Goal: Subscribe to service/newsletter

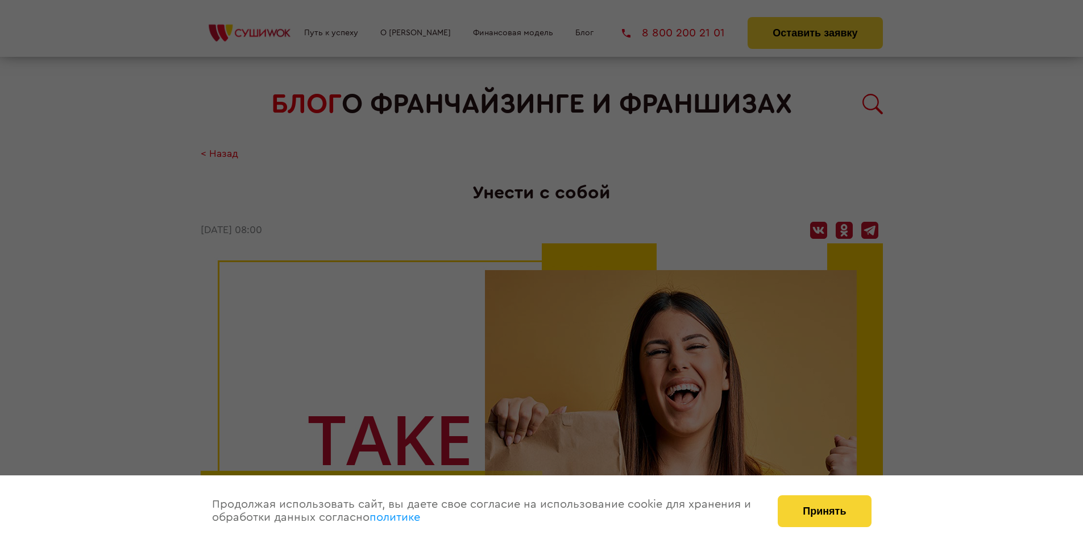
scroll to position [1205, 0]
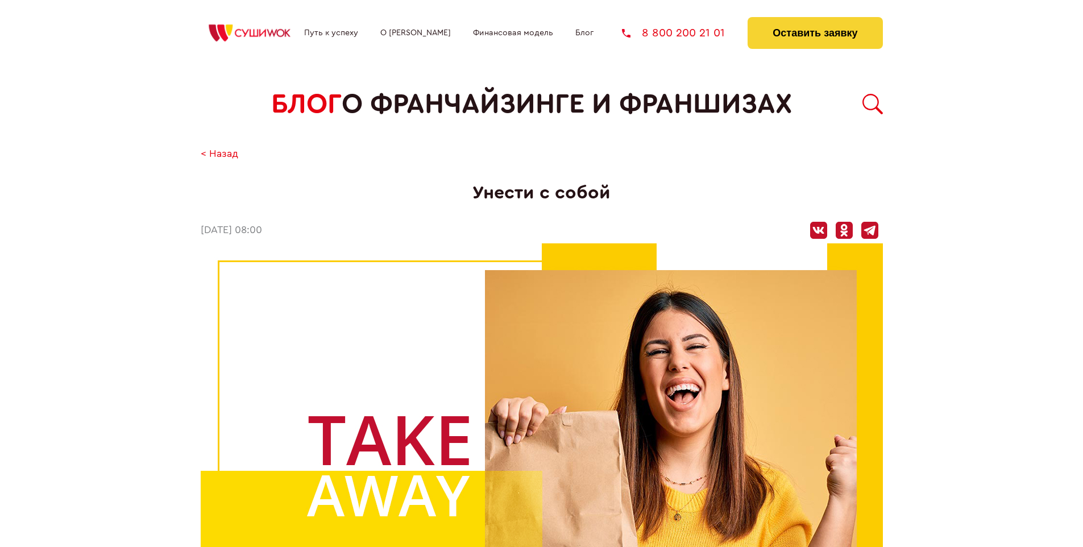
scroll to position [1205, 0]
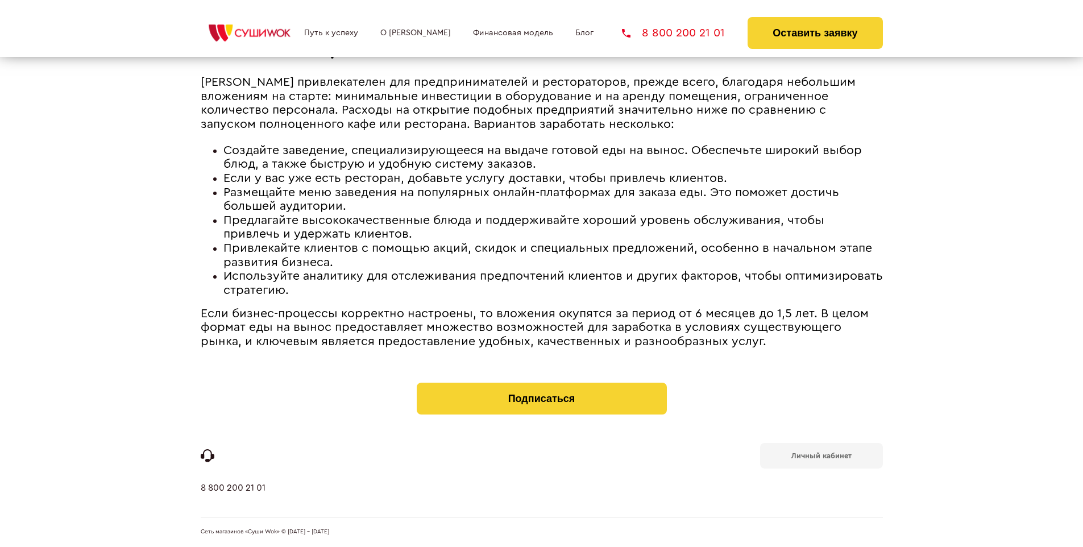
click at [821, 455] on b "Личный кабинет" at bounding box center [821, 455] width 60 height 7
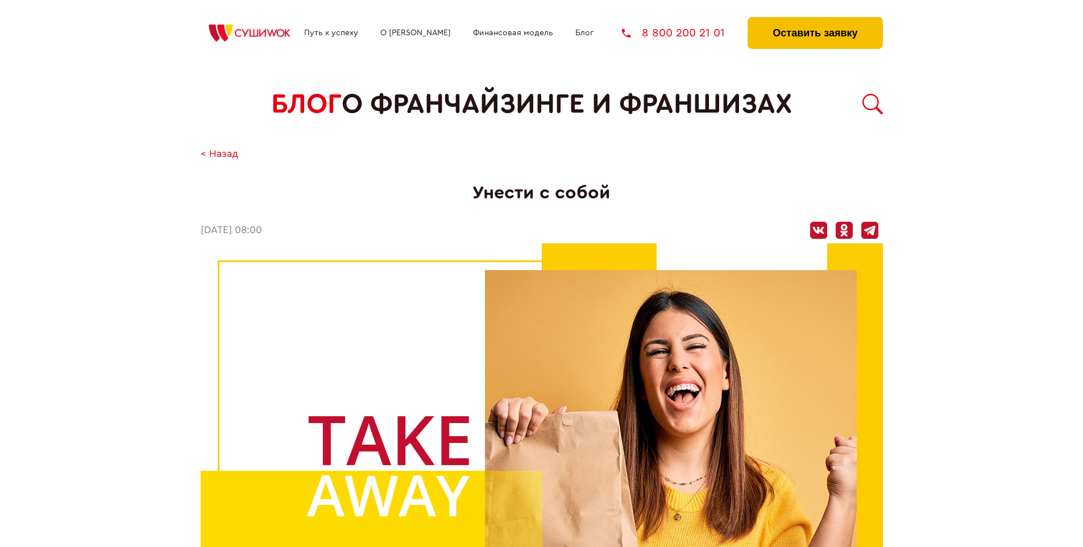
click at [815, 20] on button "Оставить заявку" at bounding box center [815, 33] width 135 height 32
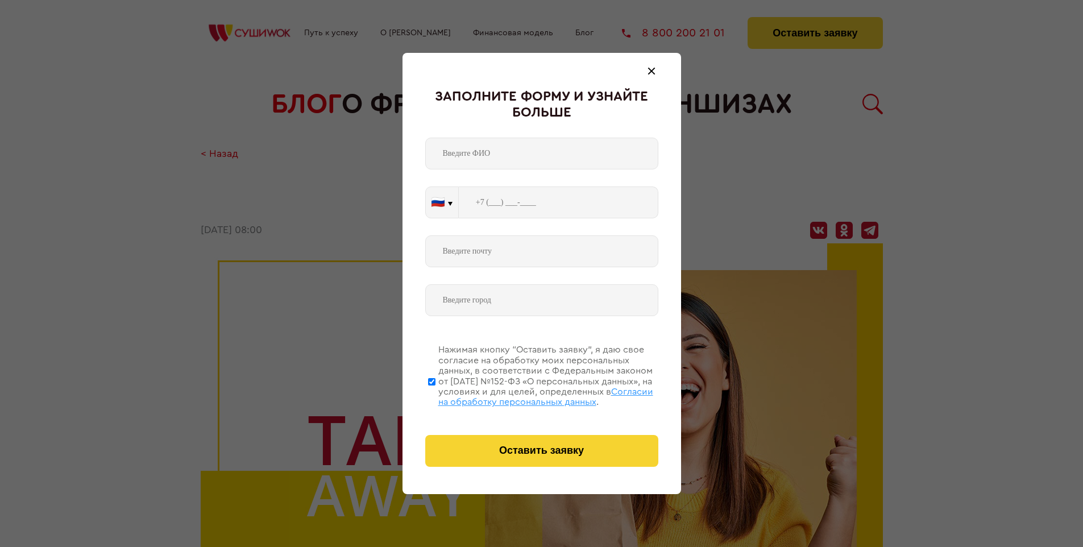
click at [527, 395] on span "Согласии на обработку персональных данных" at bounding box center [545, 396] width 215 height 19
click at [435, 395] on input "Нажимая кнопку “Оставить заявку”, я даю свое согласие на обработку моих персона…" at bounding box center [431, 381] width 7 height 91
checkbox input "false"
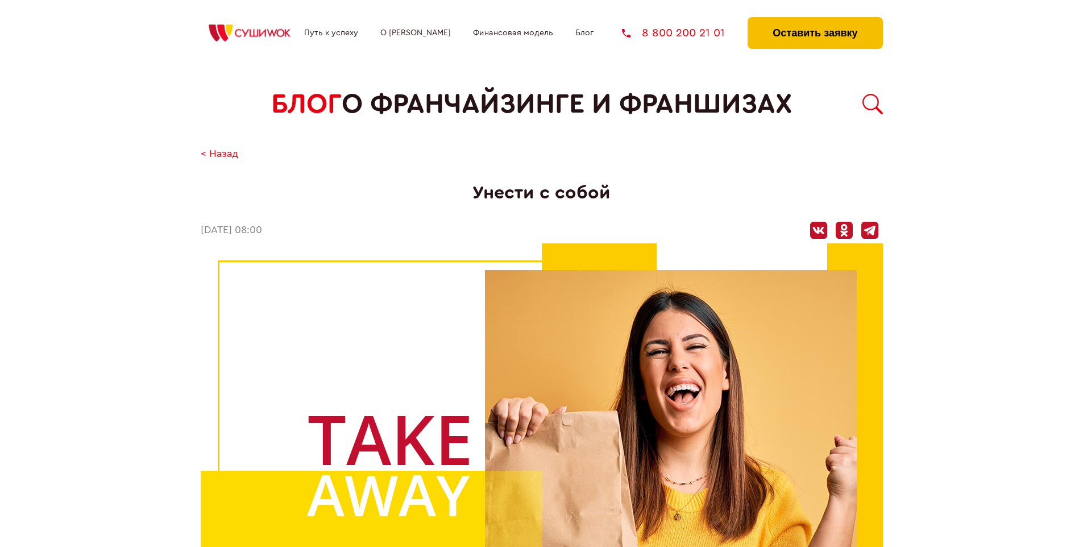
click at [815, 20] on button "Оставить заявку" at bounding box center [815, 33] width 135 height 32
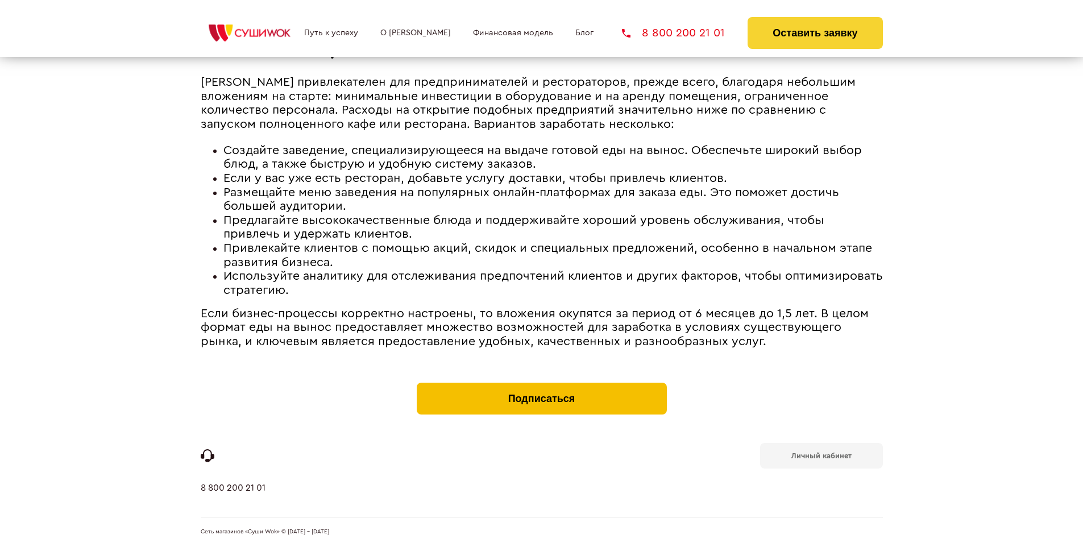
click at [541, 385] on button "Подписаться" at bounding box center [542, 399] width 250 height 32
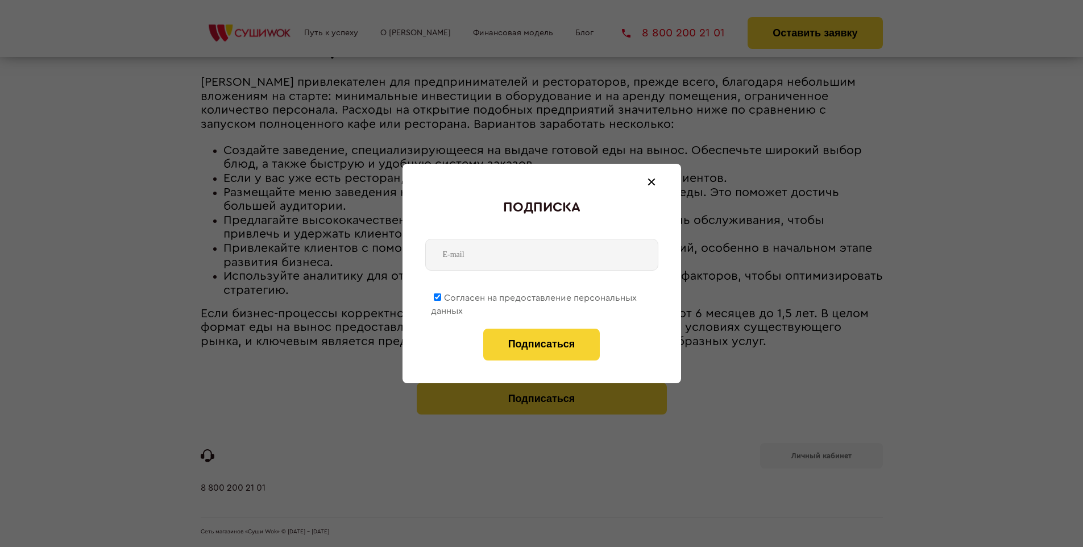
click at [534, 296] on span "Согласен на предоставление персональных данных" at bounding box center [534, 304] width 206 height 22
click at [441, 296] on input "Согласен на предоставление персональных данных" at bounding box center [437, 296] width 7 height 7
checkbox input "false"
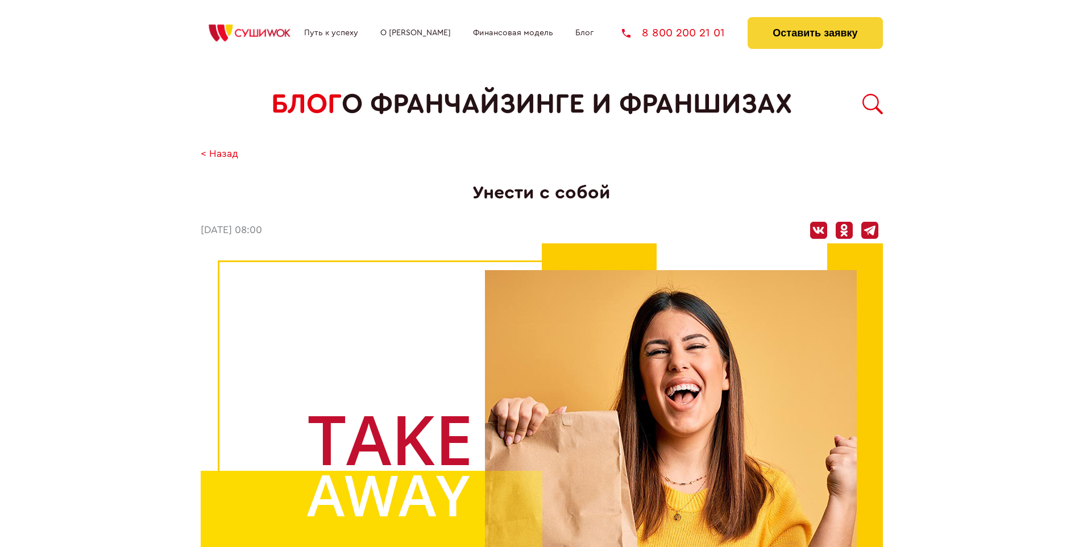
scroll to position [1205, 0]
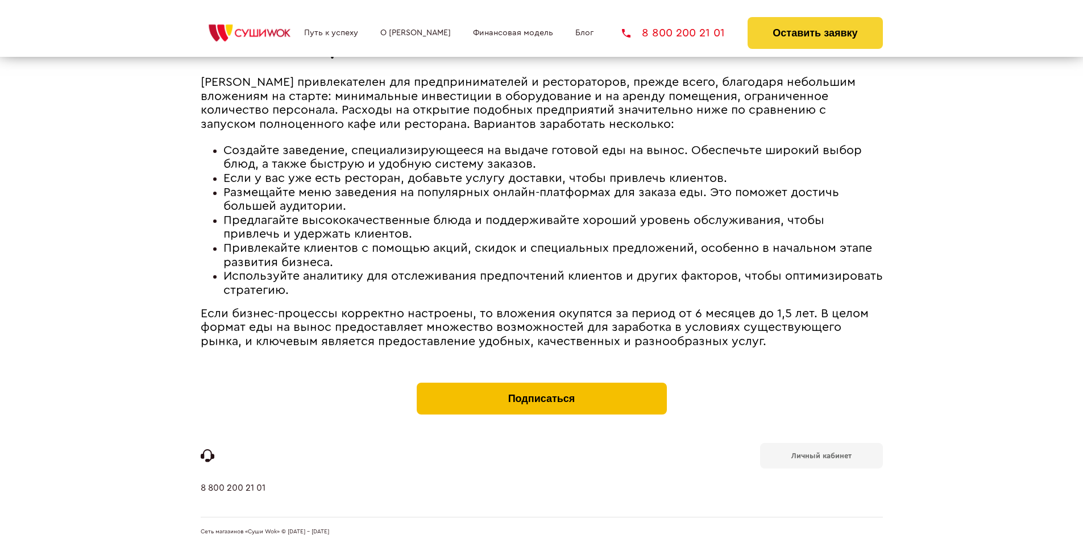
click at [541, 385] on button "Подписаться" at bounding box center [542, 399] width 250 height 32
